Goal: Task Accomplishment & Management: Manage account settings

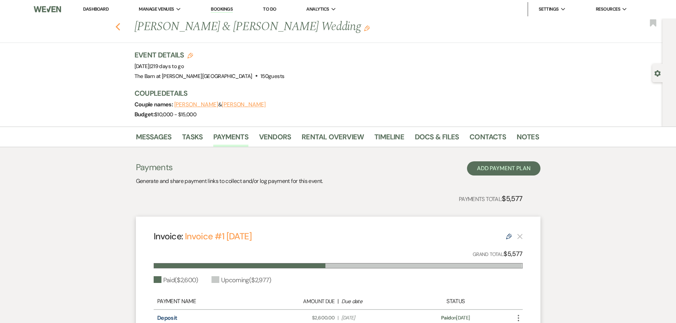
click at [121, 28] on icon "Previous" at bounding box center [117, 27] width 5 height 9
click at [102, 10] on link "Dashboard" at bounding box center [96, 9] width 26 height 6
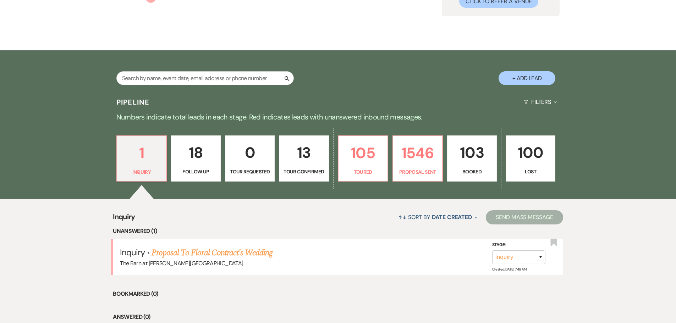
scroll to position [143, 0]
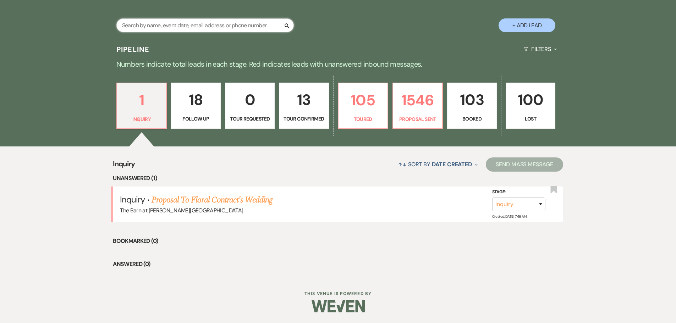
click at [136, 29] on input "text" at bounding box center [204, 25] width 177 height 14
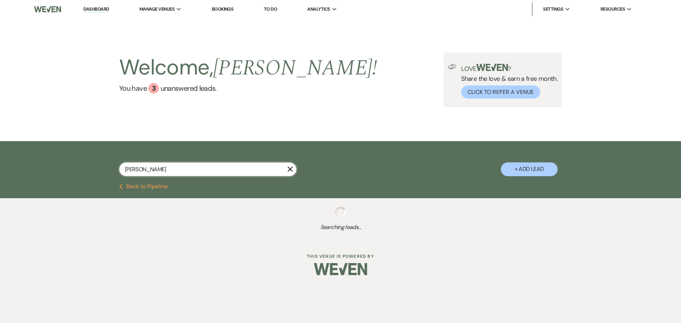
type input "abigail"
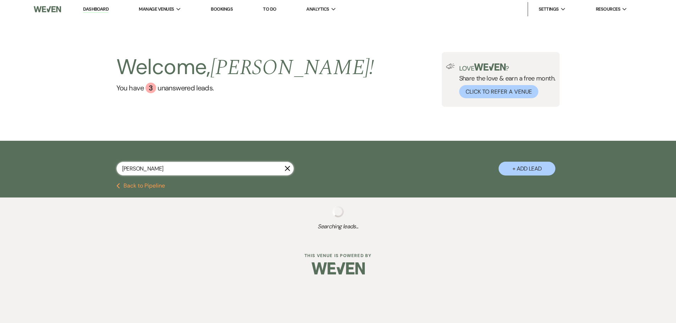
select select "9"
select select "6"
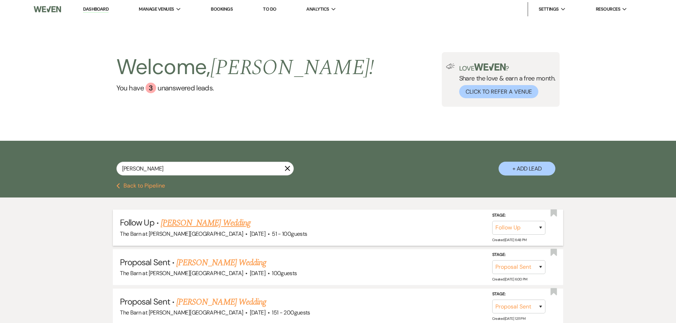
click at [220, 225] on link "Abigail Holmberg's Wedding" at bounding box center [206, 223] width 90 height 13
select select "9"
select select "2"
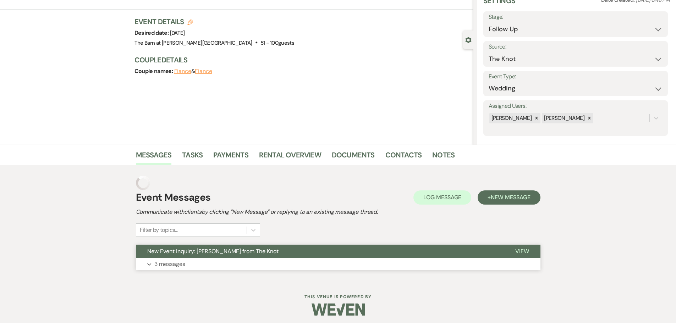
scroll to position [37, 0]
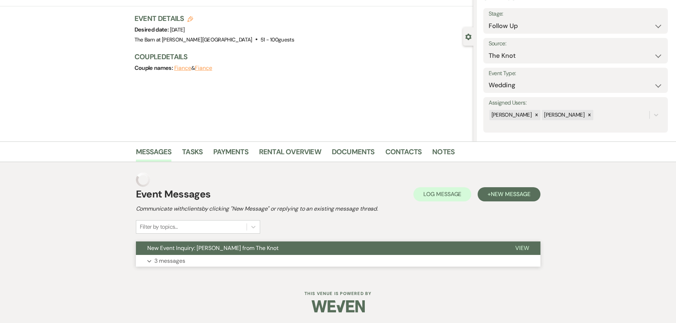
click at [165, 261] on p "3 messages" at bounding box center [169, 261] width 31 height 9
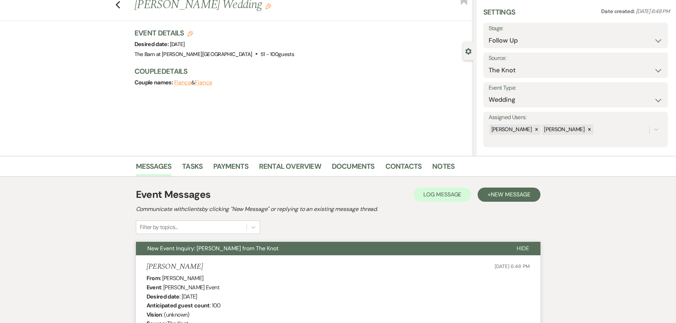
scroll to position [0, 0]
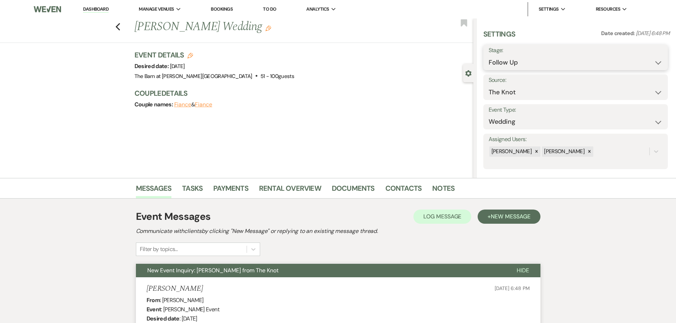
click at [506, 62] on select "Inquiry Follow Up Tour Requested Tour Confirmed Toured Proposal Sent Booked Lost" at bounding box center [576, 63] width 174 height 14
select select "4"
click at [489, 56] on select "Inquiry Follow Up Tour Requested Tour Confirmed Toured Proposal Sent Booked Lost" at bounding box center [576, 63] width 174 height 14
click at [640, 54] on button "Save" at bounding box center [648, 57] width 40 height 14
click at [98, 9] on link "Dashboard" at bounding box center [96, 9] width 26 height 7
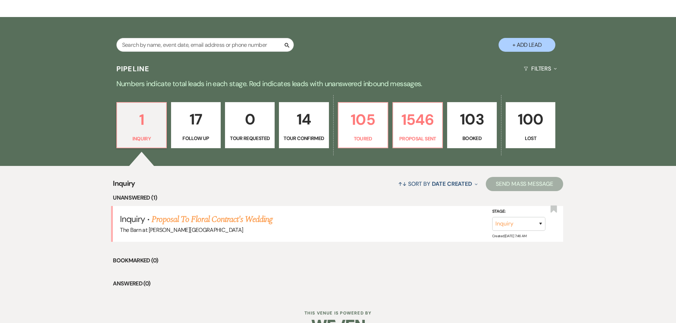
scroll to position [142, 0]
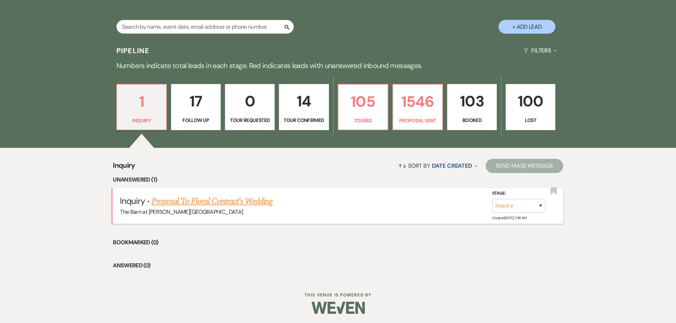
click at [203, 203] on link "Proposal To Floral Contract's Wedding" at bounding box center [212, 201] width 121 height 13
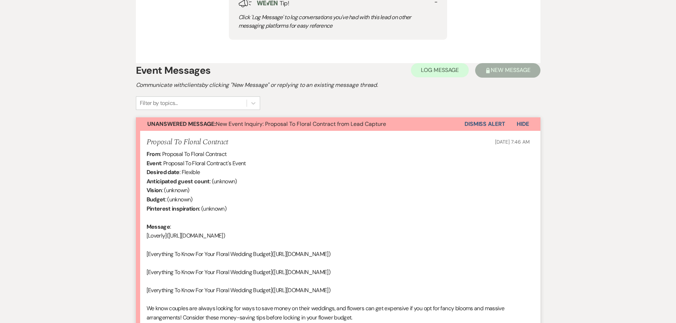
scroll to position [390, 0]
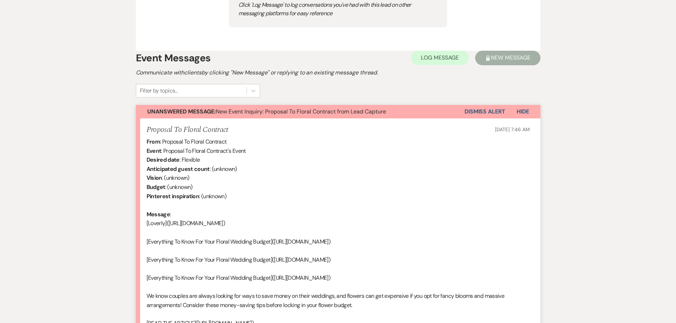
click at [467, 113] on button "Dismiss Alert" at bounding box center [485, 111] width 41 height 13
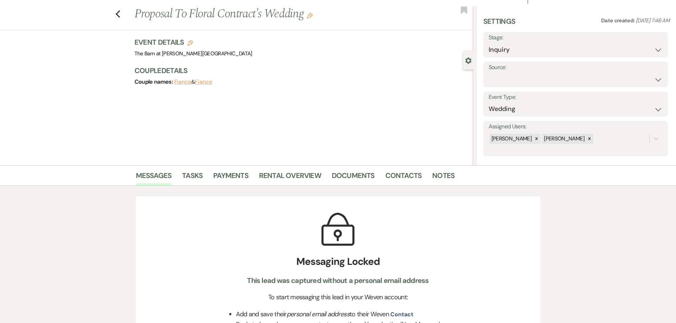
scroll to position [0, 0]
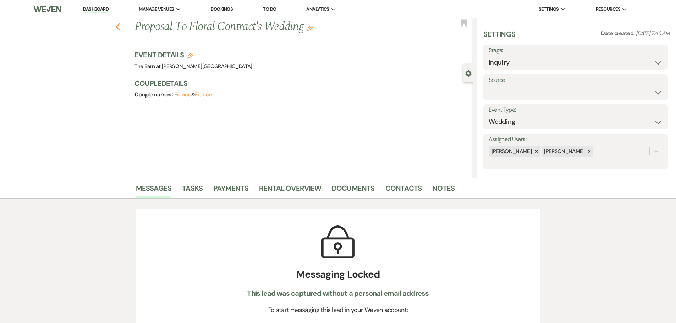
click at [119, 29] on icon "Previous" at bounding box center [117, 27] width 5 height 9
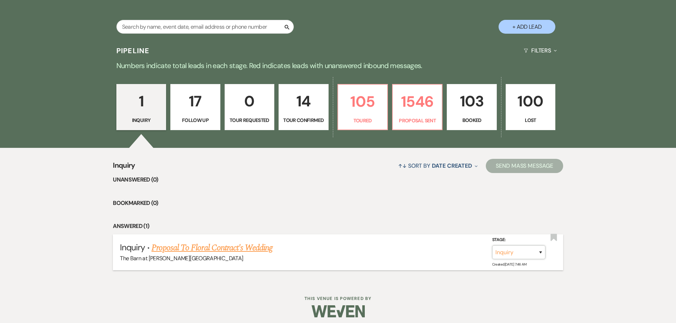
click at [499, 253] on select "Inquiry Follow Up Tour Requested Tour Confirmed Toured Proposal Sent Booked Lost" at bounding box center [518, 253] width 53 height 14
select select "8"
click at [492, 246] on select "Inquiry Follow Up Tour Requested Tour Confirmed Toured Proposal Sent Booked Lost" at bounding box center [518, 253] width 53 height 14
click at [443, 254] on select "Booked Elsewhere Budget Date Unavailable No Response Not a Good Match Capacity …" at bounding box center [419, 253] width 61 height 14
select select "3"
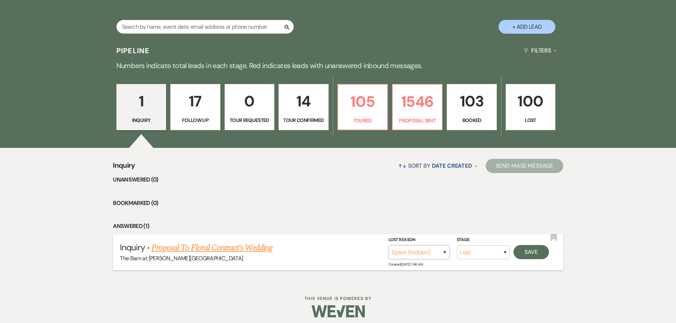
click at [389, 246] on select "Booked Elsewhere Budget Date Unavailable No Response Not a Good Match Capacity …" at bounding box center [419, 253] width 61 height 14
click at [535, 251] on button "Save" at bounding box center [531, 252] width 35 height 14
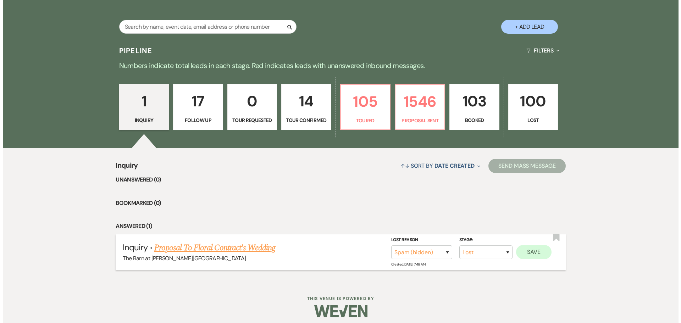
scroll to position [142, 0]
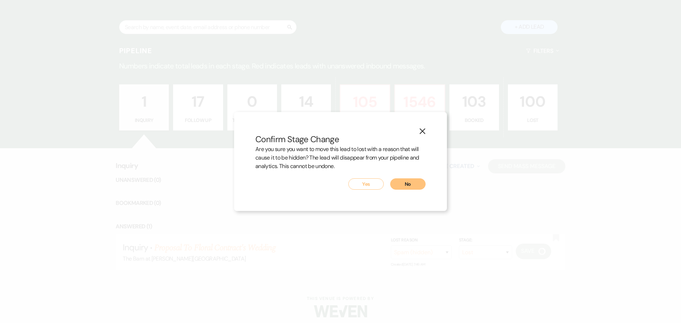
click at [367, 186] on button "Yes" at bounding box center [366, 184] width 35 height 11
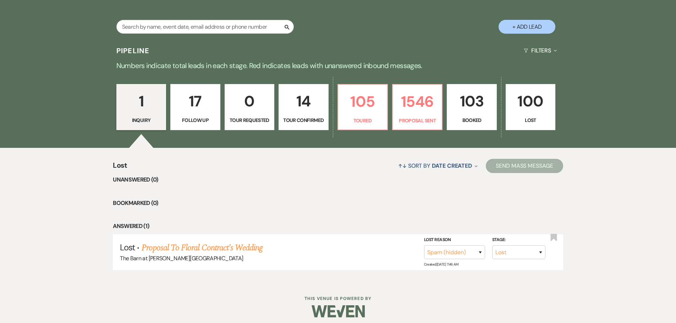
scroll to position [71, 0]
